Goal: Task Accomplishment & Management: Use online tool/utility

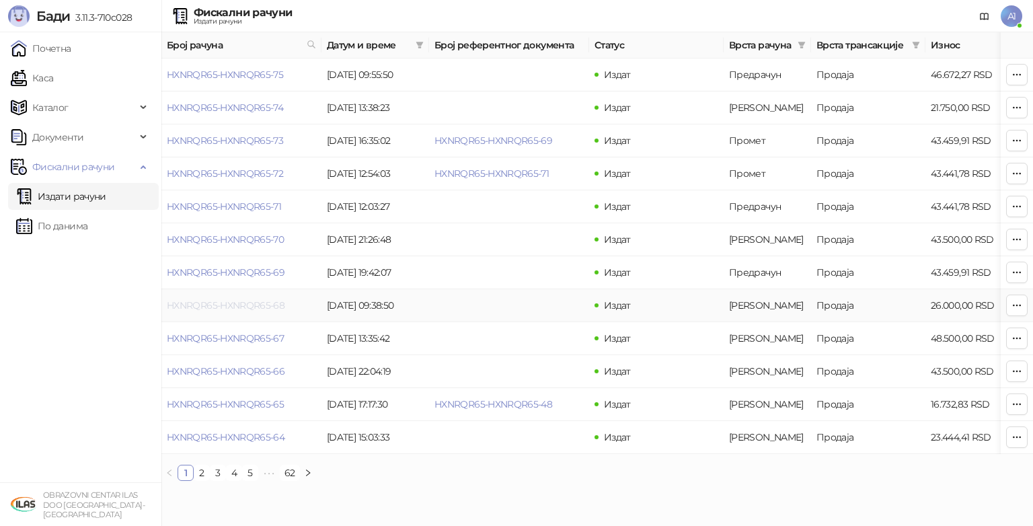
click at [238, 302] on link "HXNRQR65-HXNRQR65-68" at bounding box center [226, 305] width 118 height 12
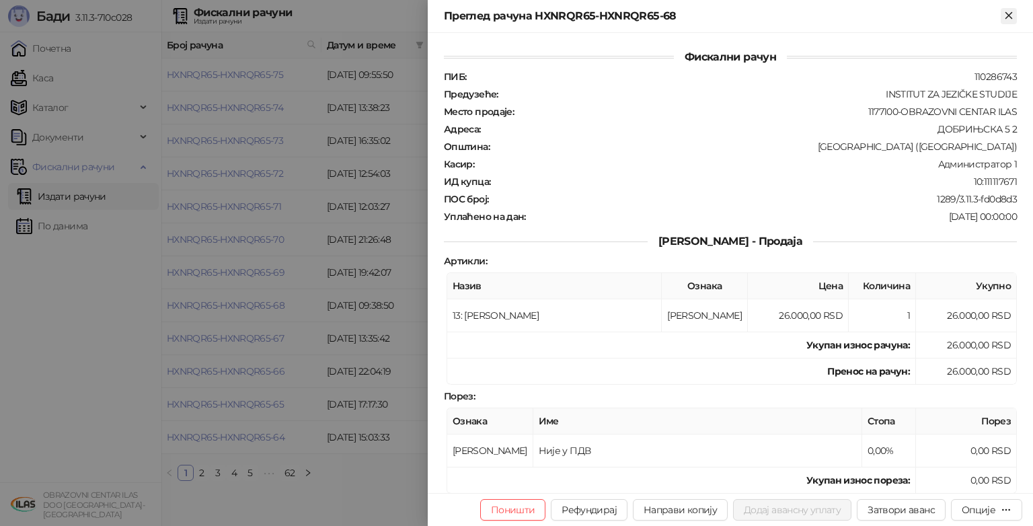
click at [1006, 15] on icon "Close" at bounding box center [1008, 15] width 12 height 12
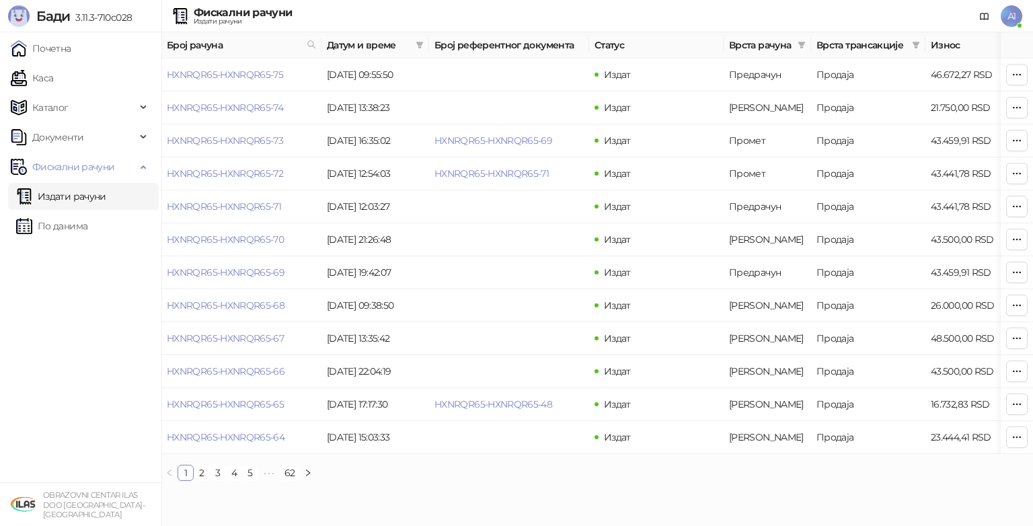
click at [74, 195] on link "Издати рачуни" at bounding box center [61, 196] width 90 height 27
click at [51, 76] on link "Каса" at bounding box center [32, 78] width 42 height 27
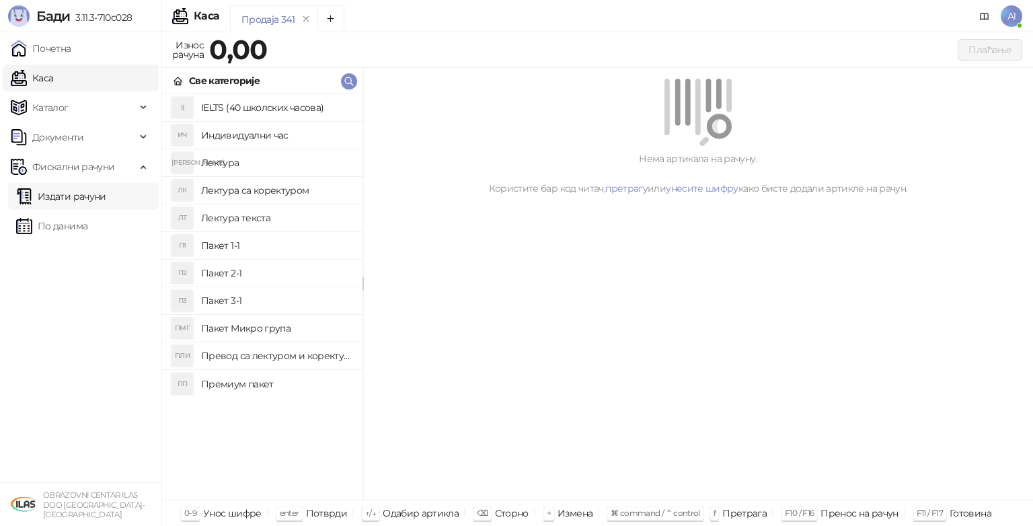
click at [50, 196] on link "Издати рачуни" at bounding box center [61, 196] width 90 height 27
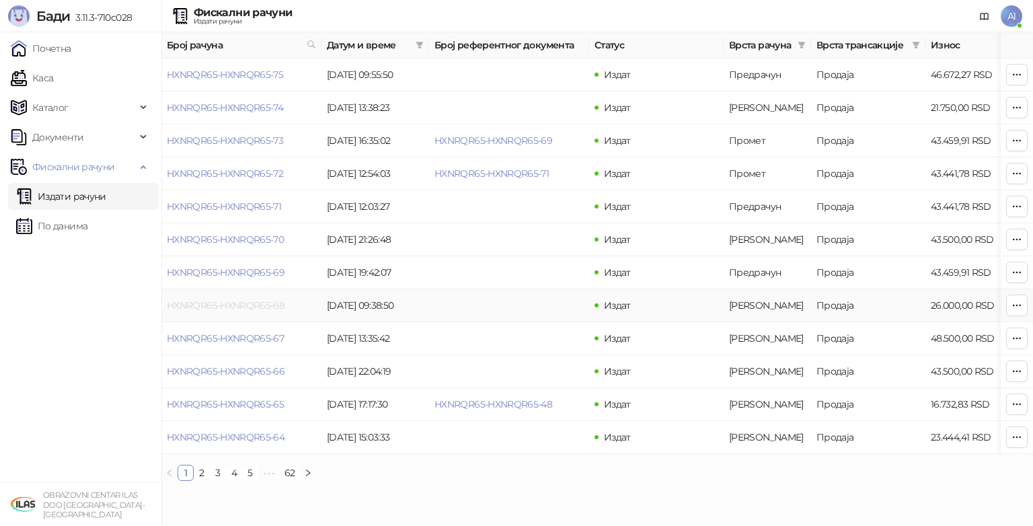
click at [251, 303] on link "HXNRQR65-HXNRQR65-68" at bounding box center [226, 305] width 118 height 12
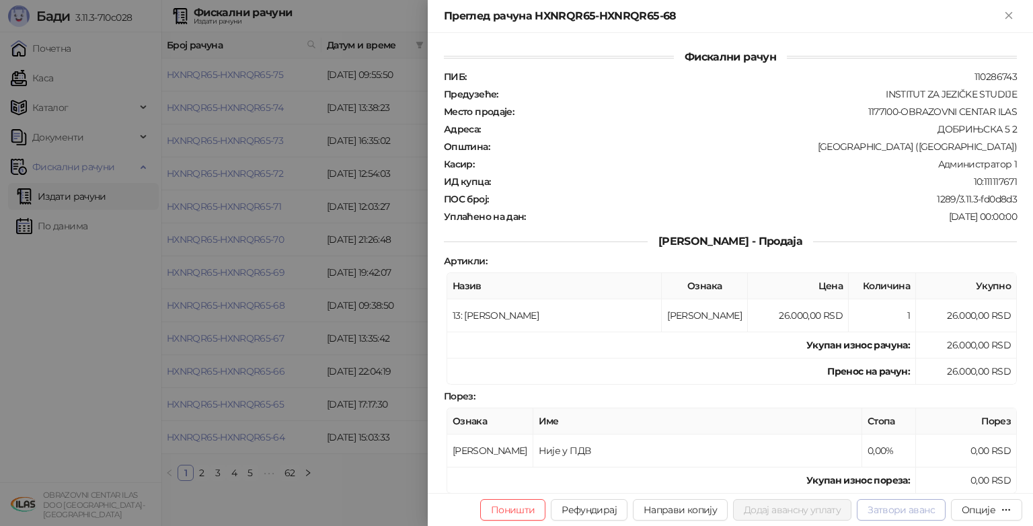
click at [908, 517] on button "Затвори аванс" at bounding box center [900, 510] width 89 height 22
type input "**********"
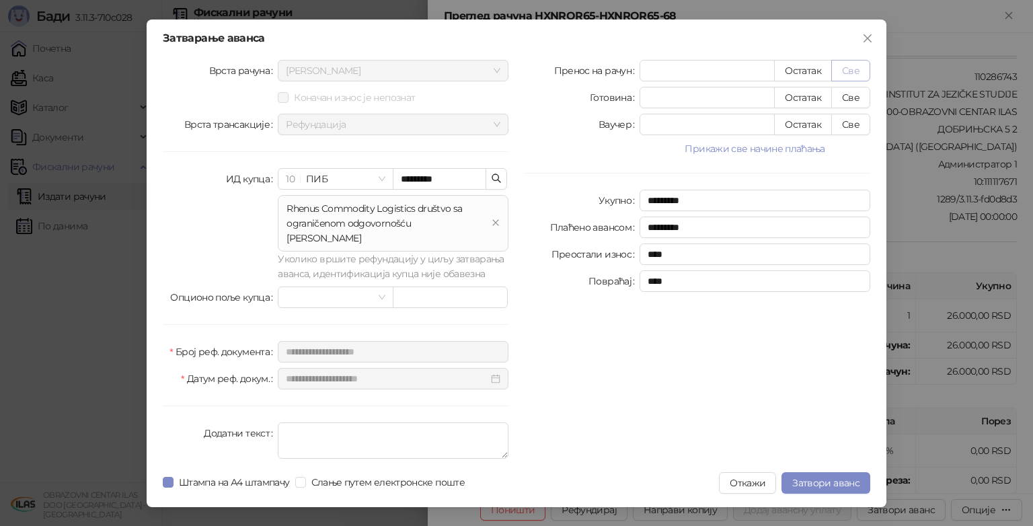
click at [860, 73] on button "Све" at bounding box center [850, 71] width 39 height 22
click at [175, 475] on span "Штампа на А4 штампачу" at bounding box center [234, 482] width 122 height 15
click at [831, 477] on span "Затвори аванс" at bounding box center [825, 483] width 67 height 12
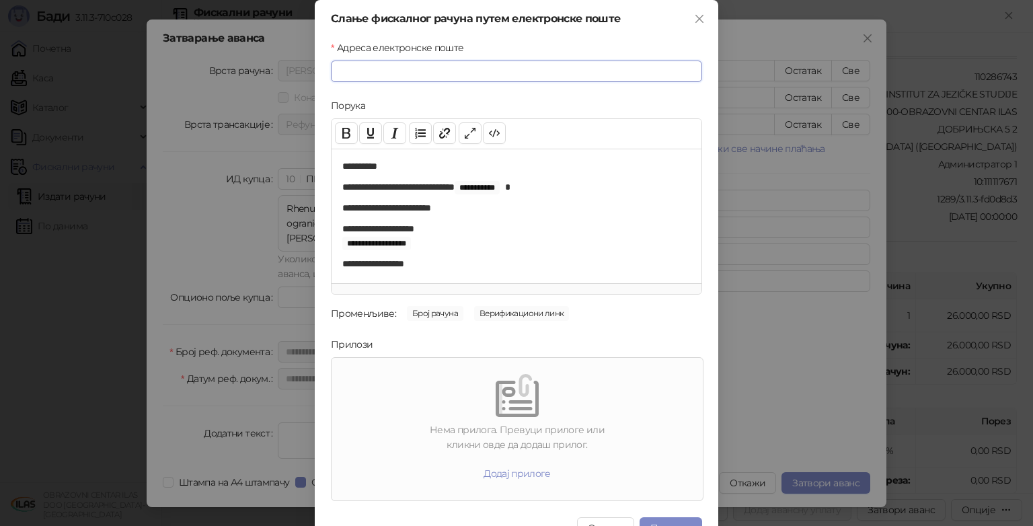
click at [575, 79] on input "Адреса електронске поште" at bounding box center [516, 71] width 371 height 22
type input "**********"
click at [670, 522] on button "Пошаљи" at bounding box center [670, 528] width 63 height 22
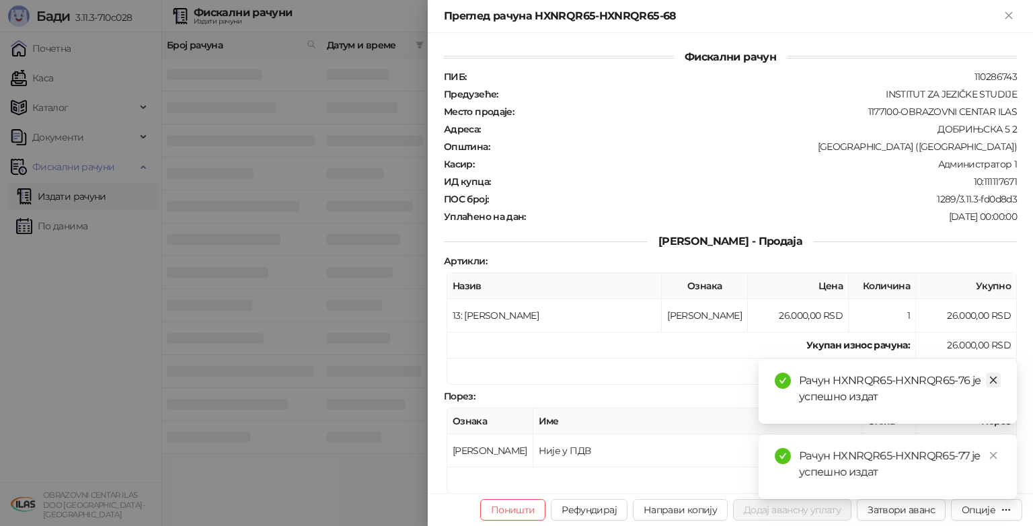
click at [991, 378] on icon "close" at bounding box center [992, 379] width 9 height 9
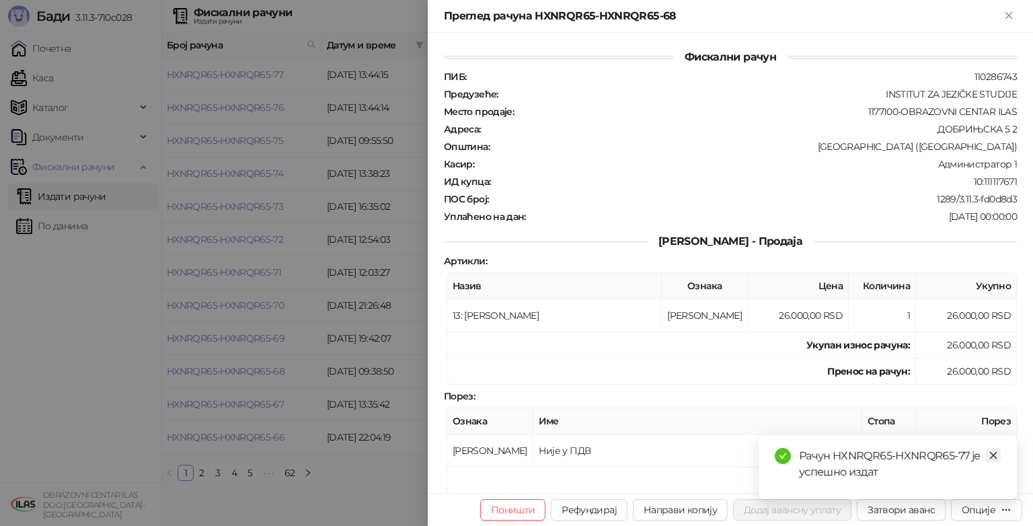
click at [992, 450] on icon "close" at bounding box center [992, 454] width 9 height 9
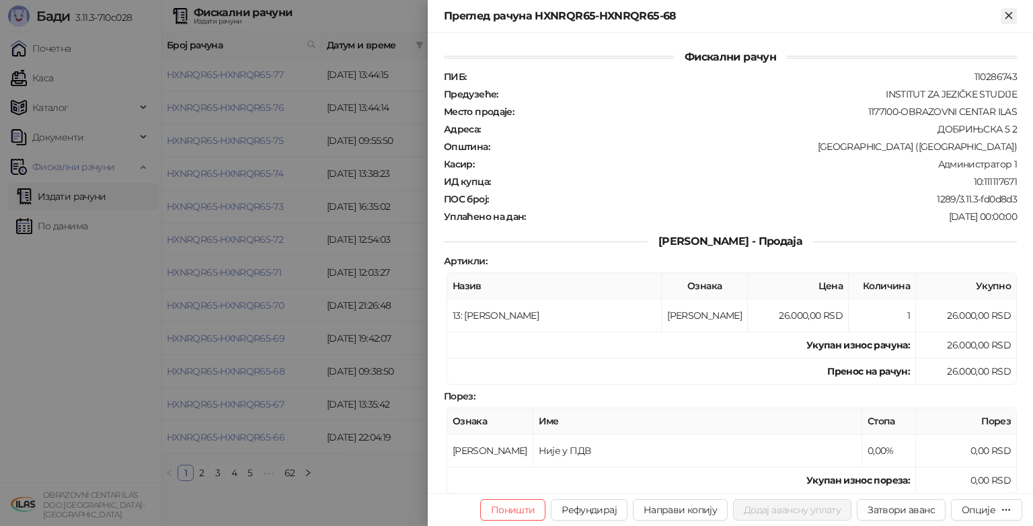
click at [1012, 11] on icon "Close" at bounding box center [1008, 15] width 12 height 12
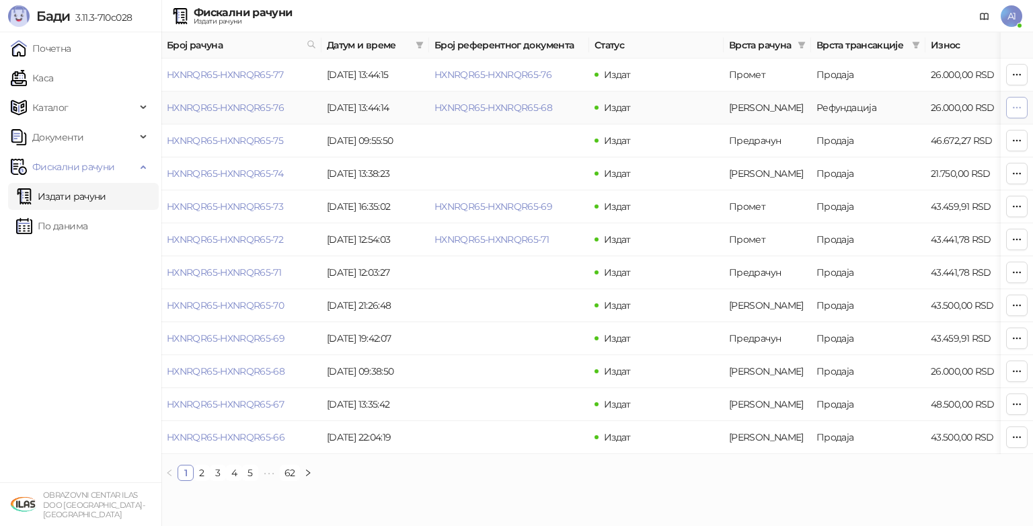
click at [1016, 104] on icon "button" at bounding box center [1016, 107] width 11 height 11
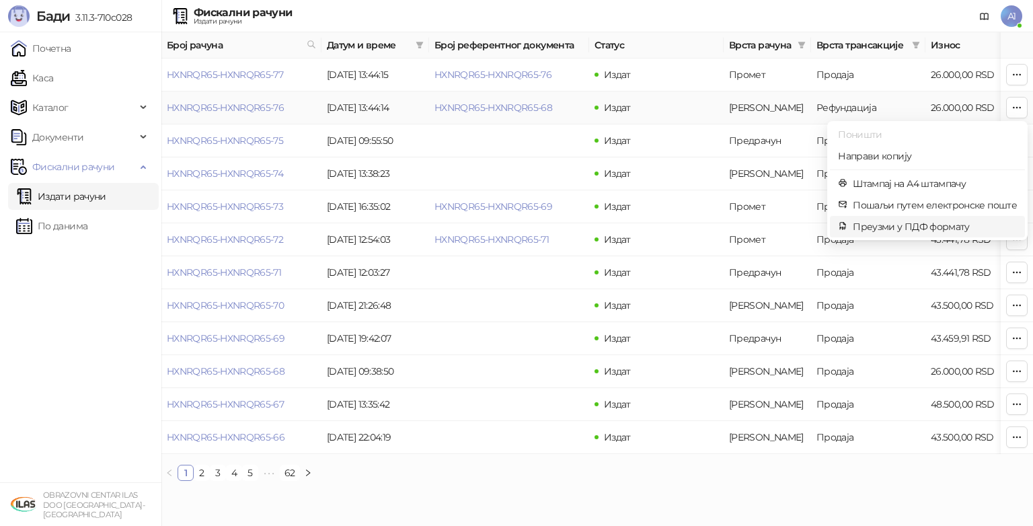
click at [928, 223] on span "Преузми у ПДФ формату" at bounding box center [934, 226] width 164 height 15
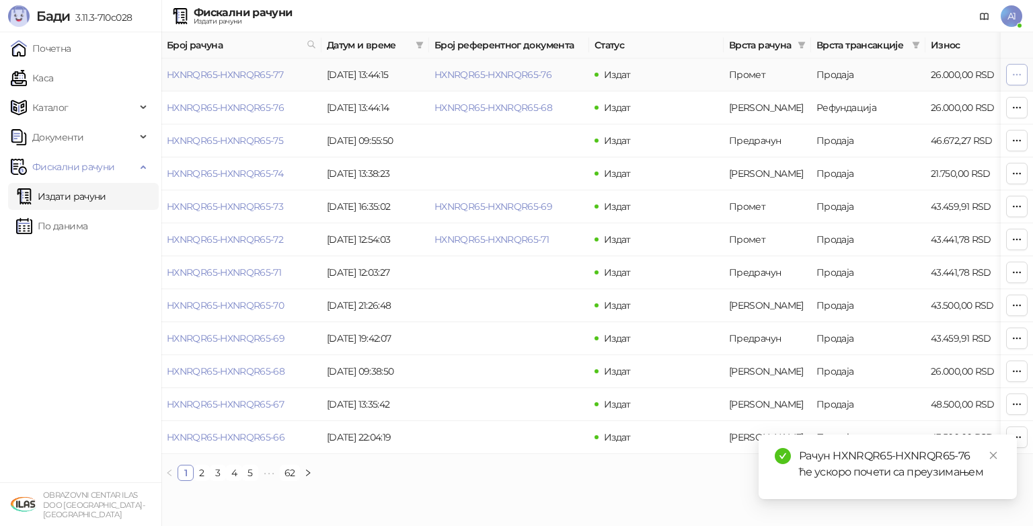
click at [1016, 74] on icon "button" at bounding box center [1016, 74] width 7 height 1
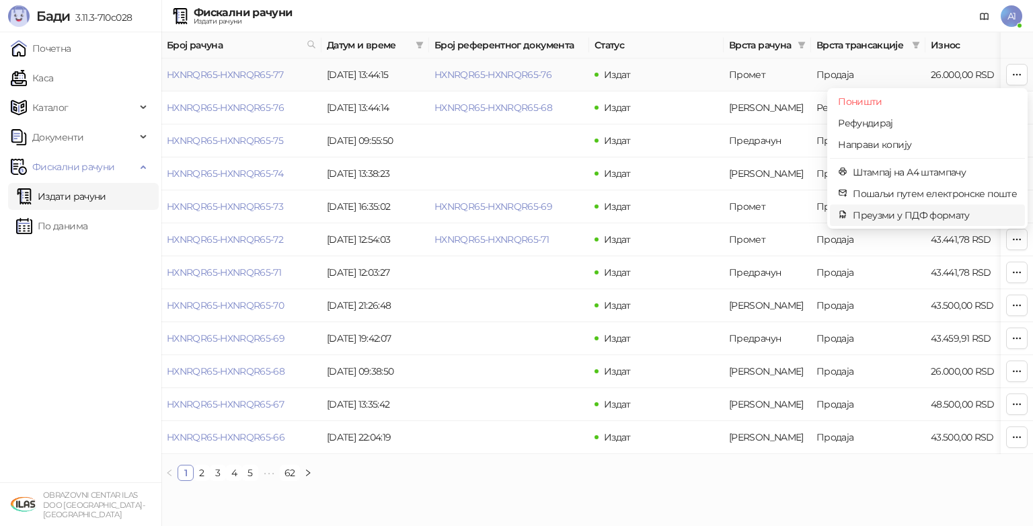
click at [933, 210] on span "Преузми у ПДФ формату" at bounding box center [934, 215] width 164 height 15
